Goal: Complete application form: Complete application form

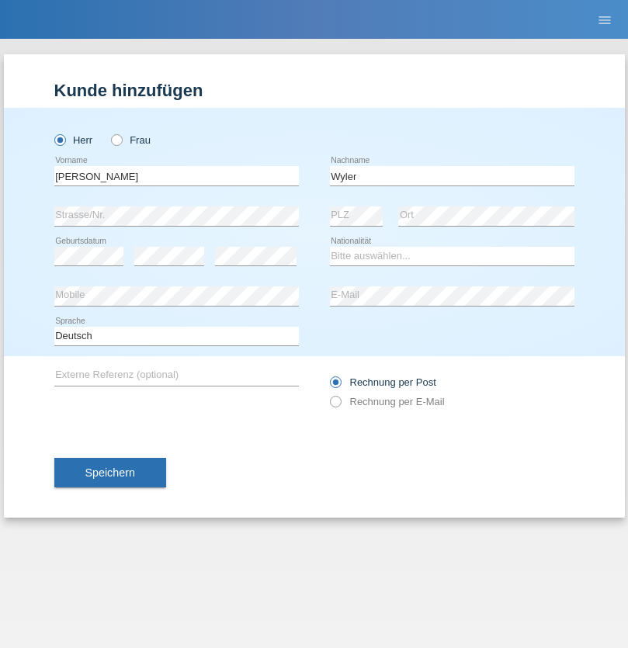
type input "Wyler"
select select "CH"
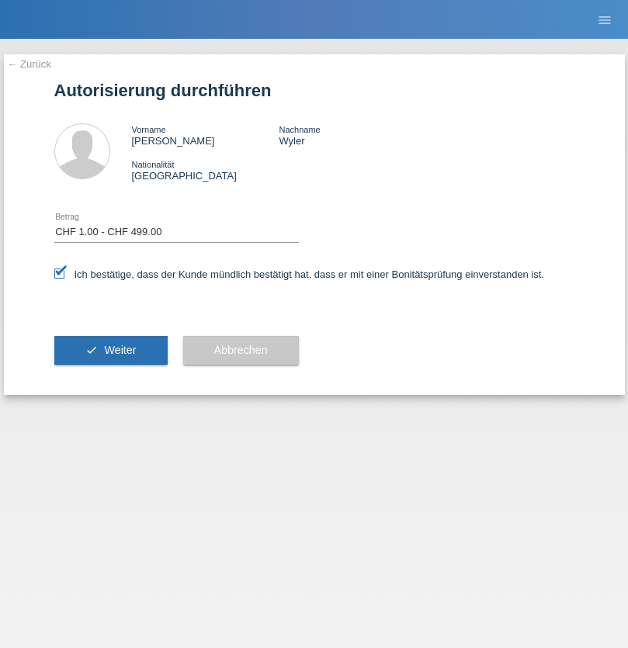
select select "1"
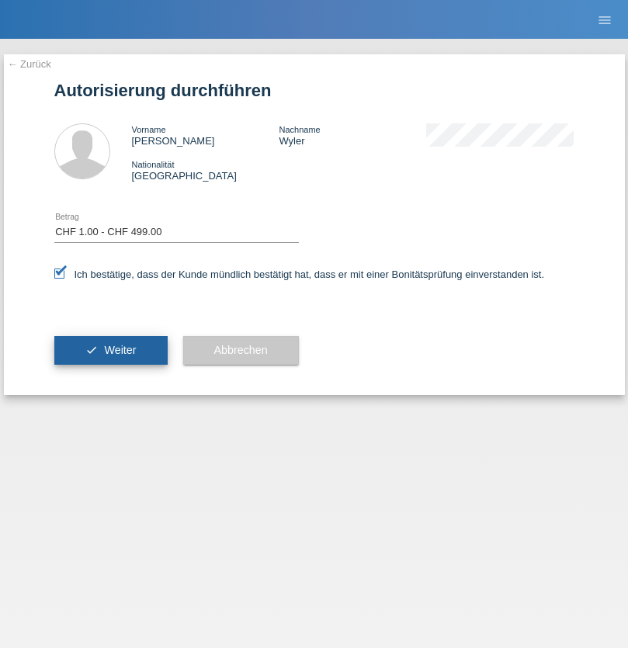
click at [110, 350] on span "Weiter" at bounding box center [120, 350] width 32 height 12
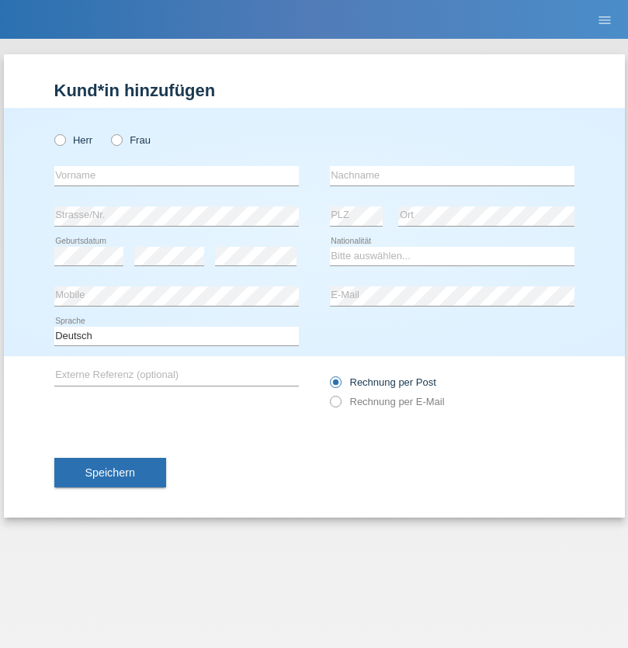
radio input "true"
click at [176, 175] on input "text" at bounding box center [176, 175] width 245 height 19
type input "Liridon"
click at [452, 175] on input "text" at bounding box center [452, 175] width 245 height 19
type input "Mulaj"
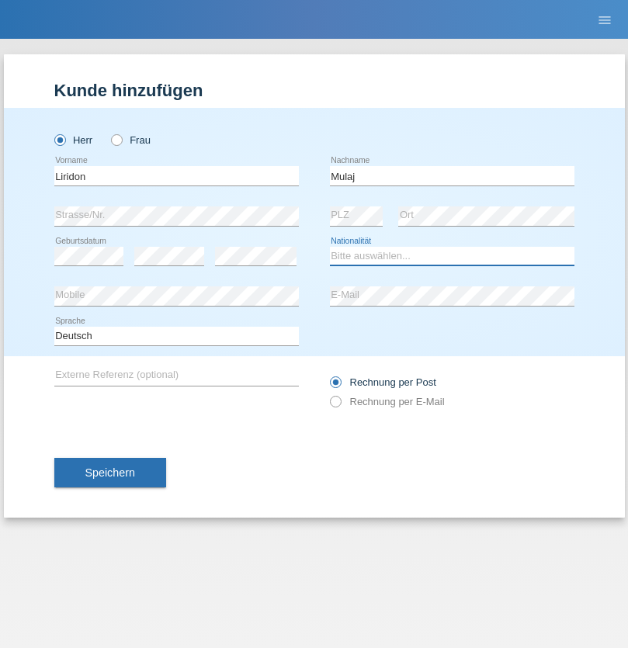
select select "XK"
select select "C"
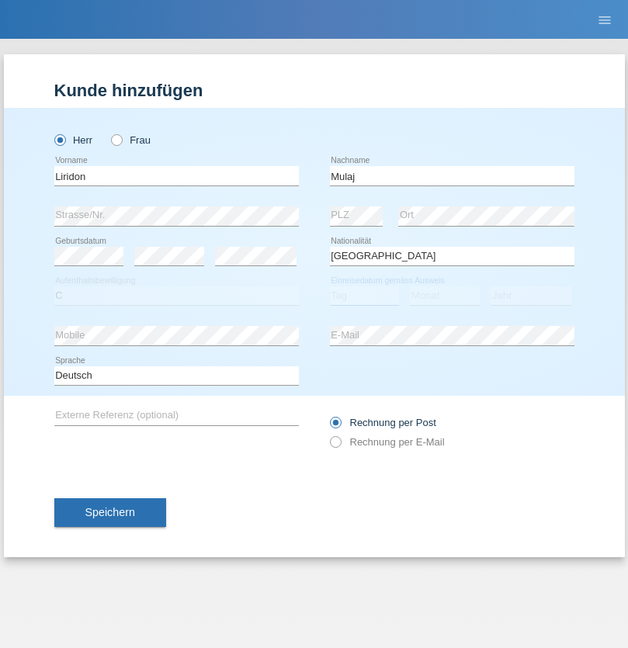
select select "04"
select select "06"
select select "1990"
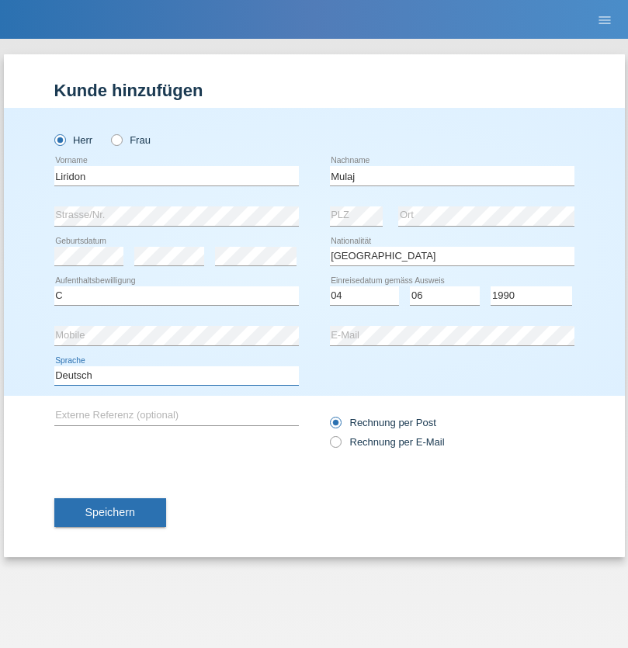
select select "en"
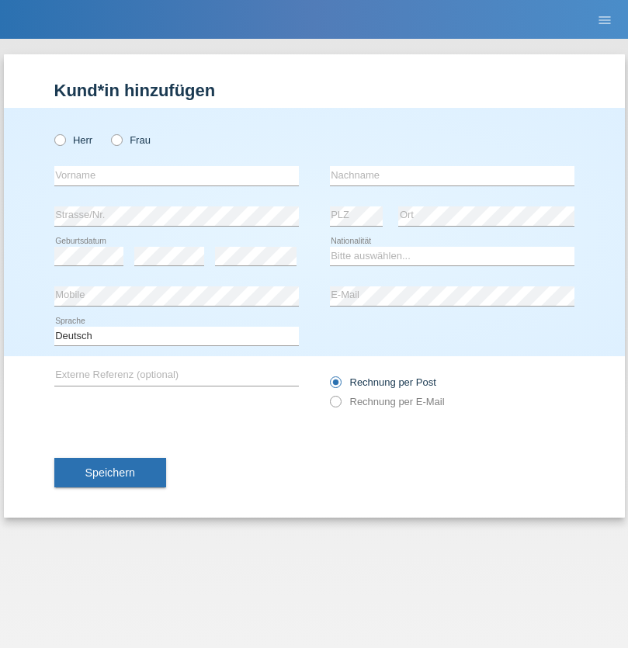
radio input "true"
click at [176, 175] on input "text" at bounding box center [176, 175] width 245 height 19
type input "Eduard"
click at [452, 175] on input "text" at bounding box center [452, 175] width 245 height 19
type input "Iseni"
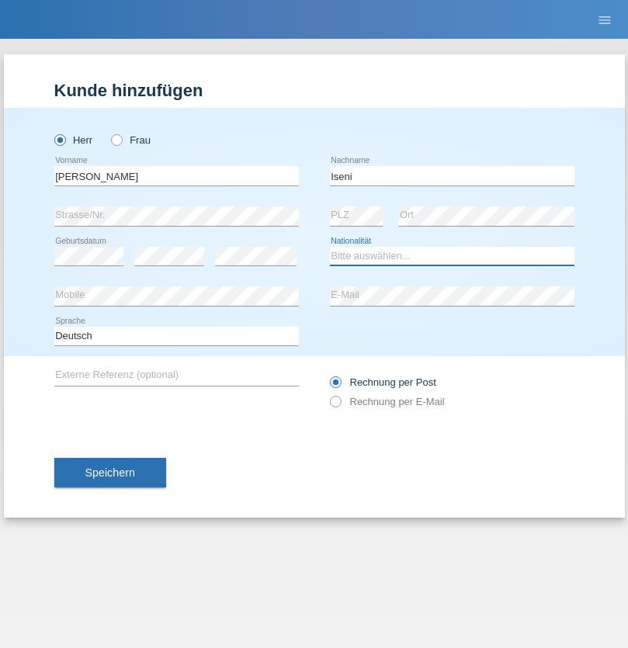
select select "CH"
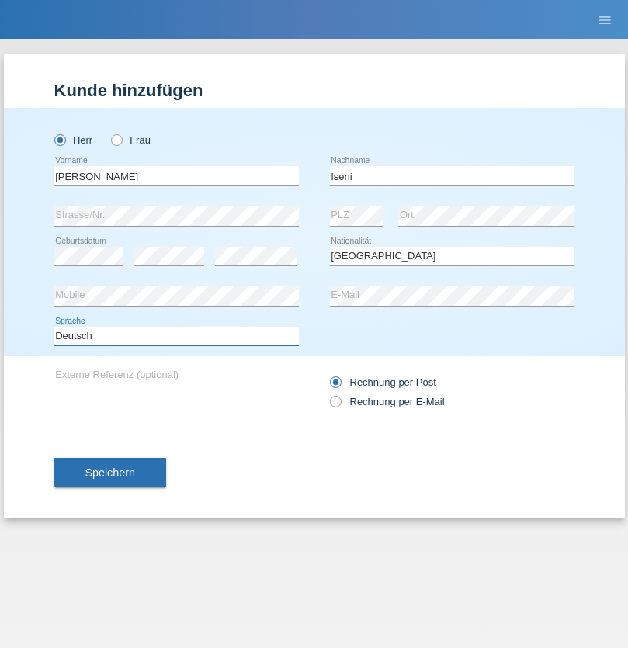
select select "en"
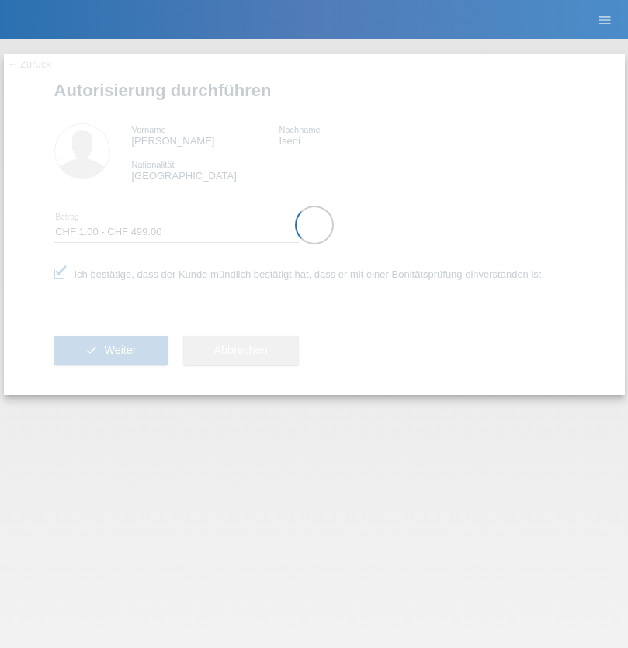
select select "1"
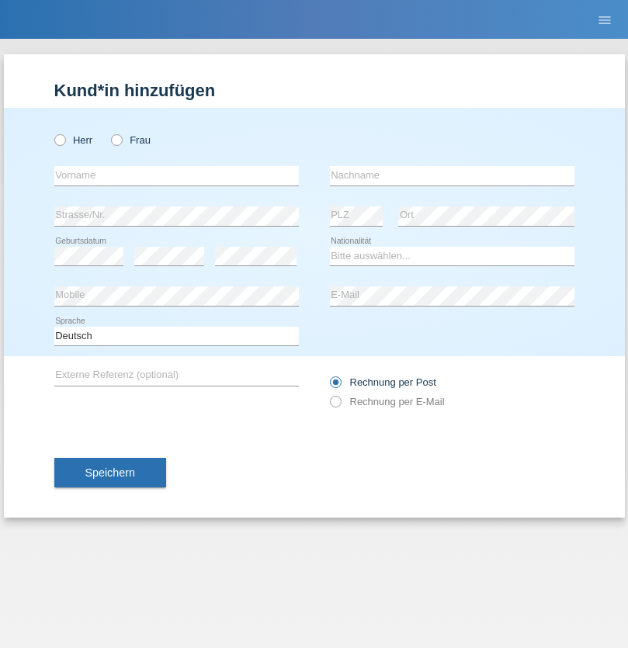
radio input "true"
click at [176, 175] on input "text" at bounding box center [176, 175] width 245 height 19
type input "Claudiu Marian"
click at [452, 175] on input "text" at bounding box center [452, 175] width 245 height 19
type input "Cislariu"
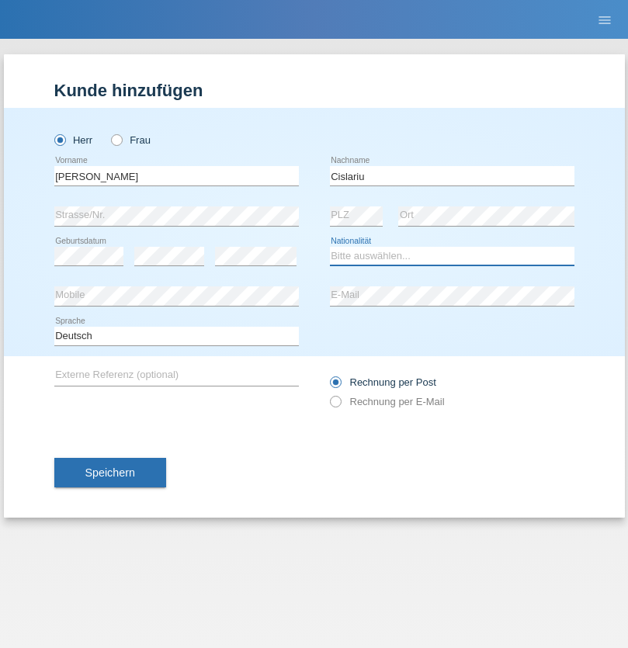
select select "CH"
radio input "true"
select select "CH"
radio input "true"
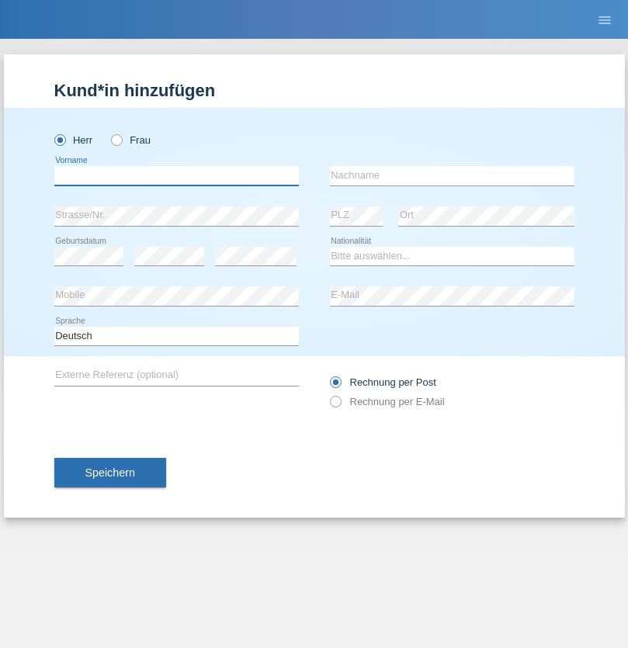
click at [176, 175] on input "text" at bounding box center [176, 175] width 245 height 19
type input "Zsolt"
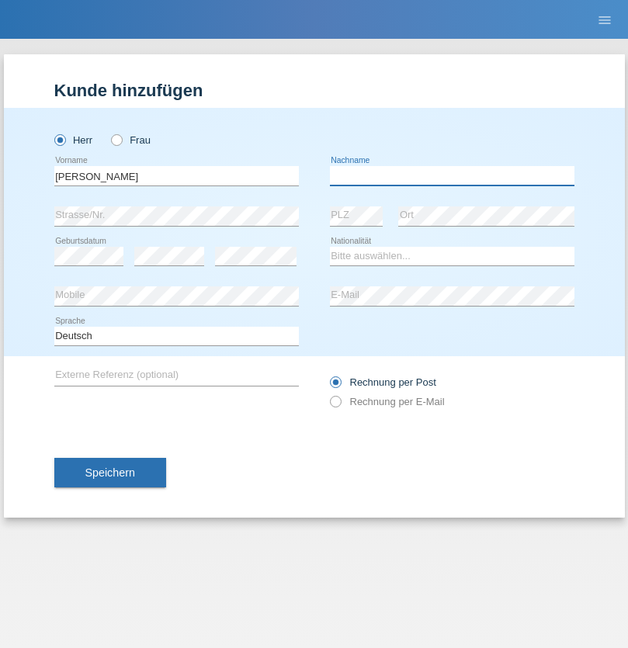
click at [452, 175] on input "text" at bounding box center [452, 175] width 245 height 19
type input "Kappelmayer"
select select "MG"
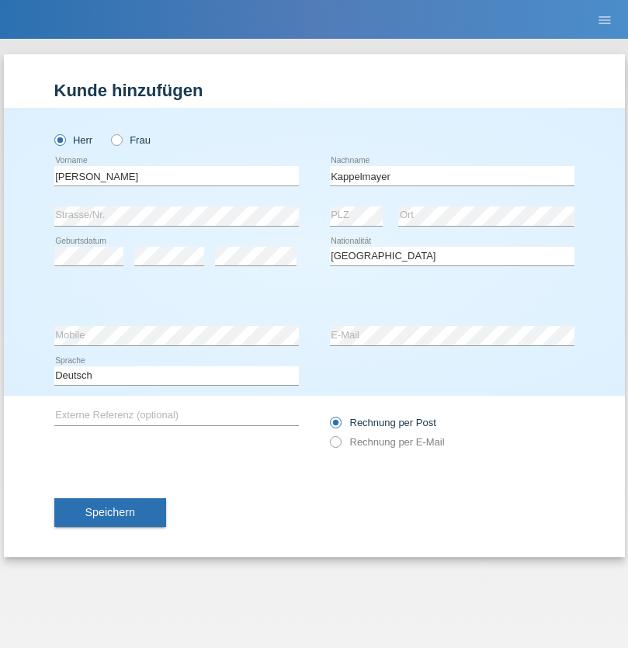
select select "C"
select select "30"
select select "08"
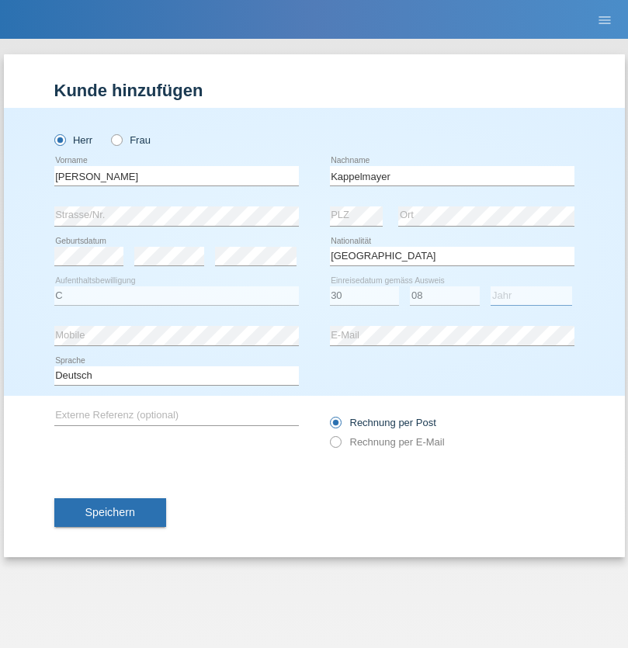
select select "2021"
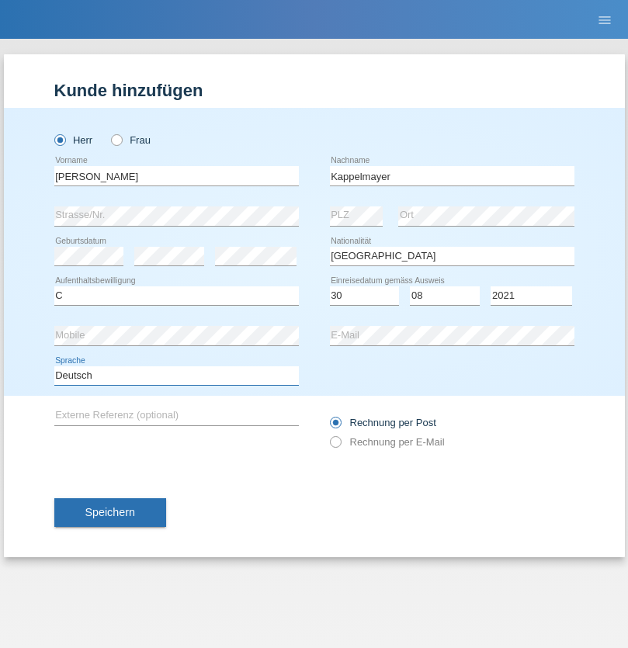
select select "en"
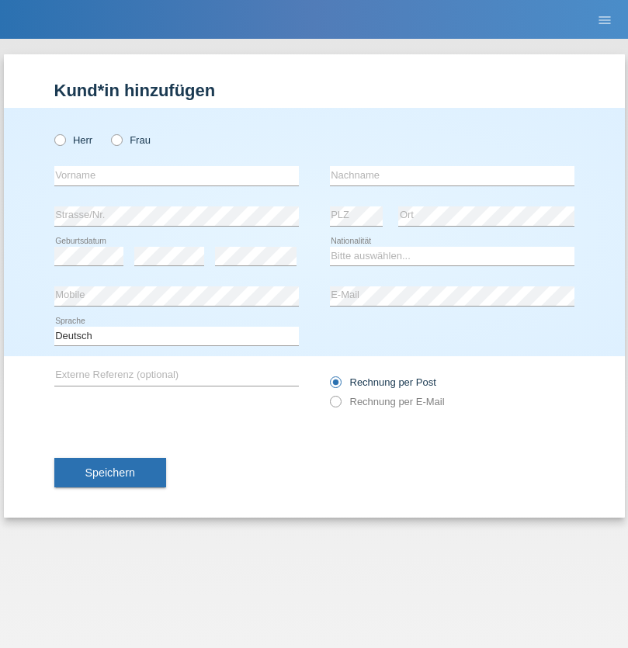
radio input "true"
click at [176, 175] on input "text" at bounding box center [176, 175] width 245 height 19
type input "firat"
click at [452, 175] on input "text" at bounding box center [452, 175] width 245 height 19
type input "kara"
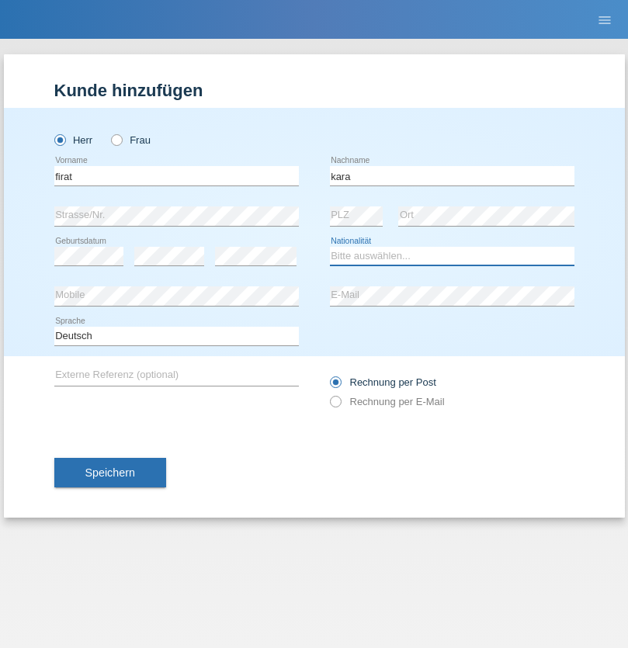
select select "CH"
radio input "true"
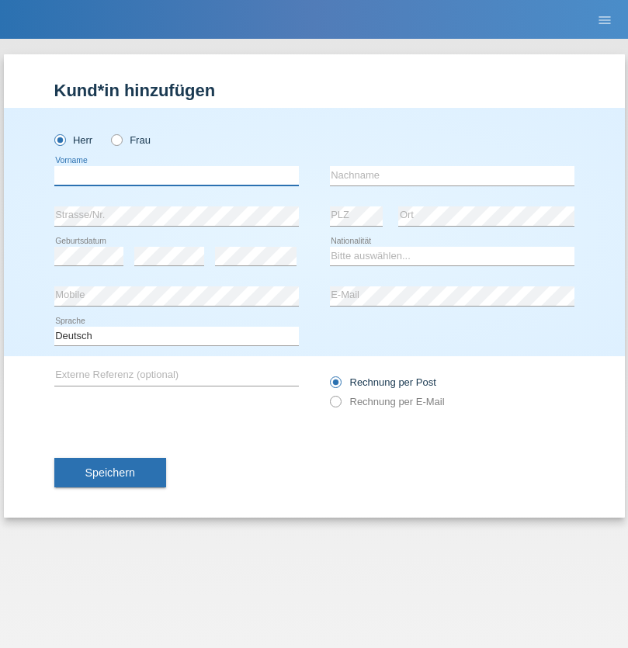
click at [176, 175] on input "text" at bounding box center [176, 175] width 245 height 19
type input "Jean Panda"
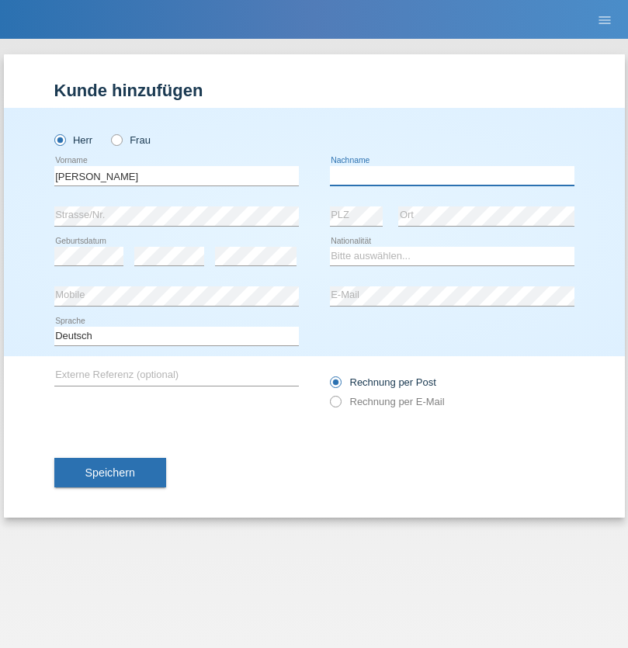
click at [452, 175] on input "text" at bounding box center [452, 175] width 245 height 19
type input "Panda nzinga"
select select "MN"
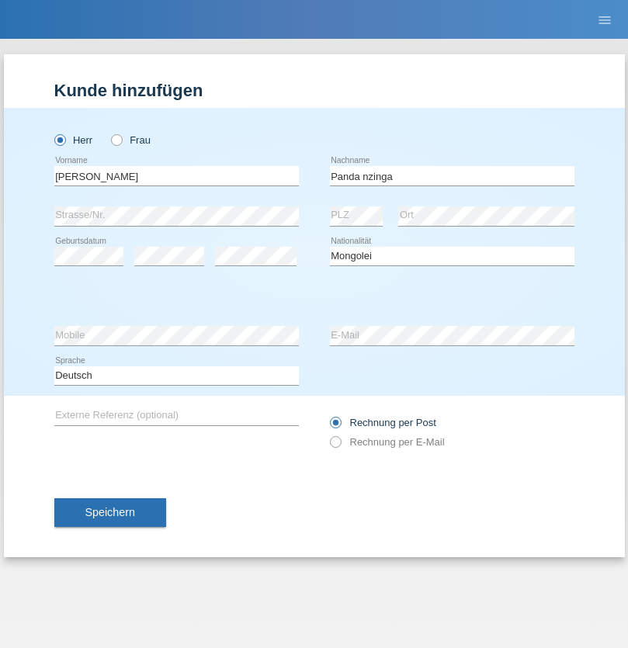
select select "C"
select select "28"
select select "11"
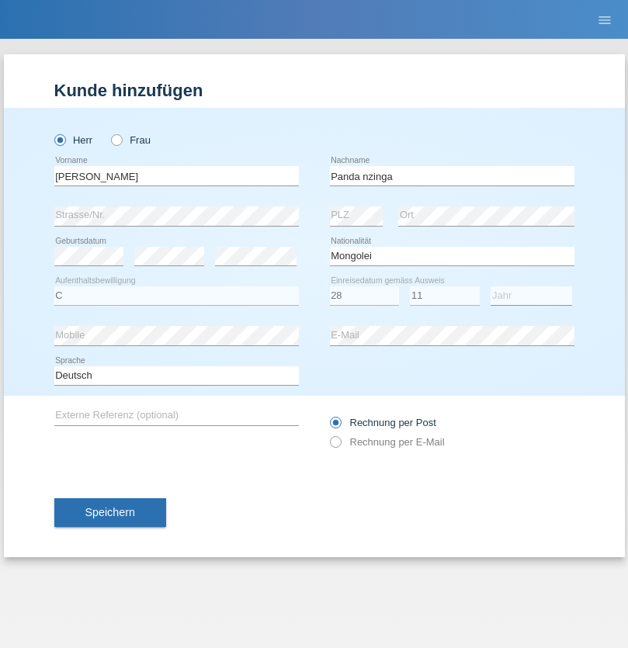
select select "2001"
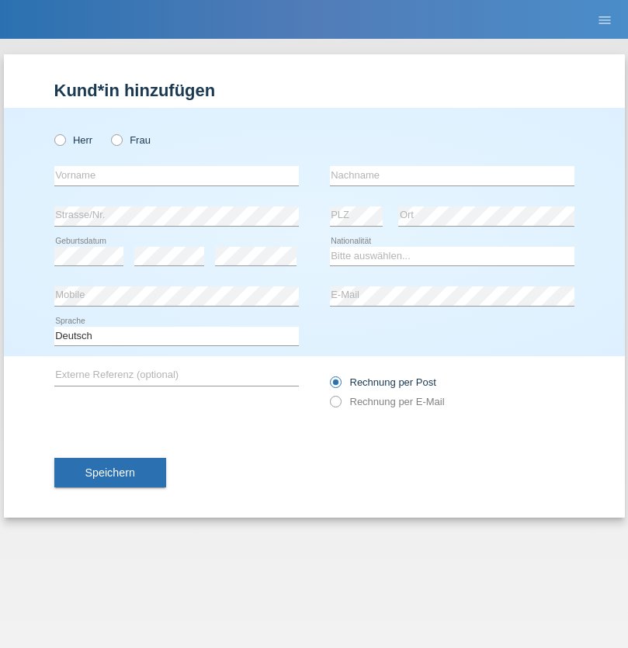
radio input "true"
select select "HU"
select select "C"
select select "30"
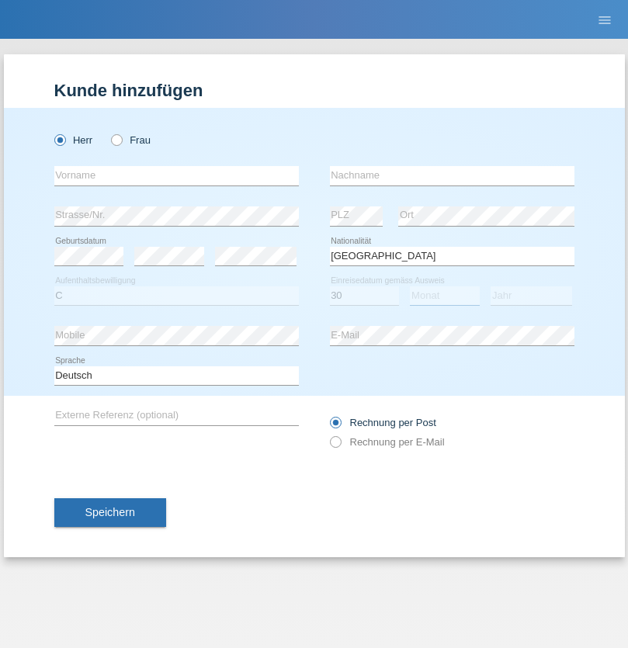
select select "10"
select select "2021"
